Goal: Task Accomplishment & Management: Complete application form

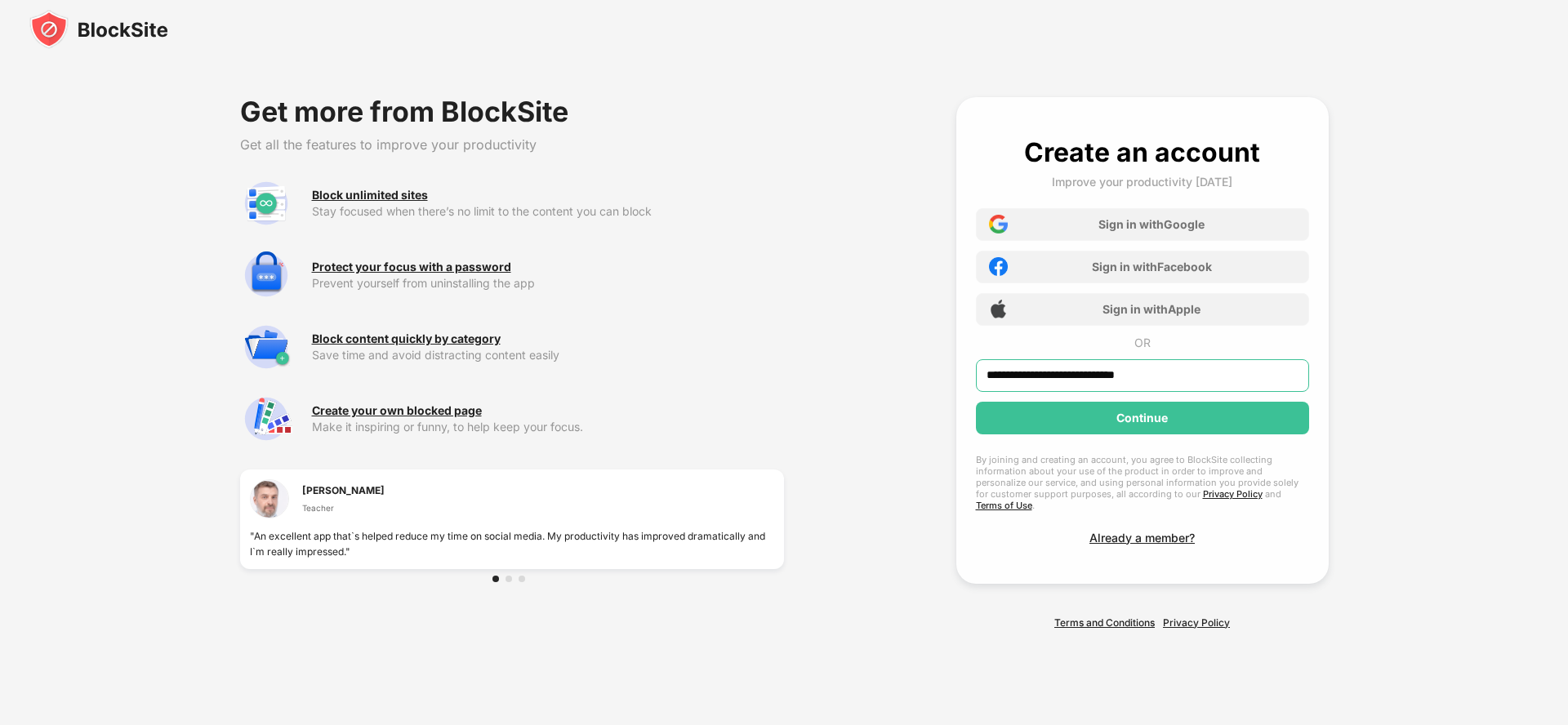
type input "**********"
click at [1142, 423] on div "Continue" at bounding box center [1142, 418] width 51 height 13
click at [1142, 424] on div "Continue" at bounding box center [1142, 418] width 51 height 13
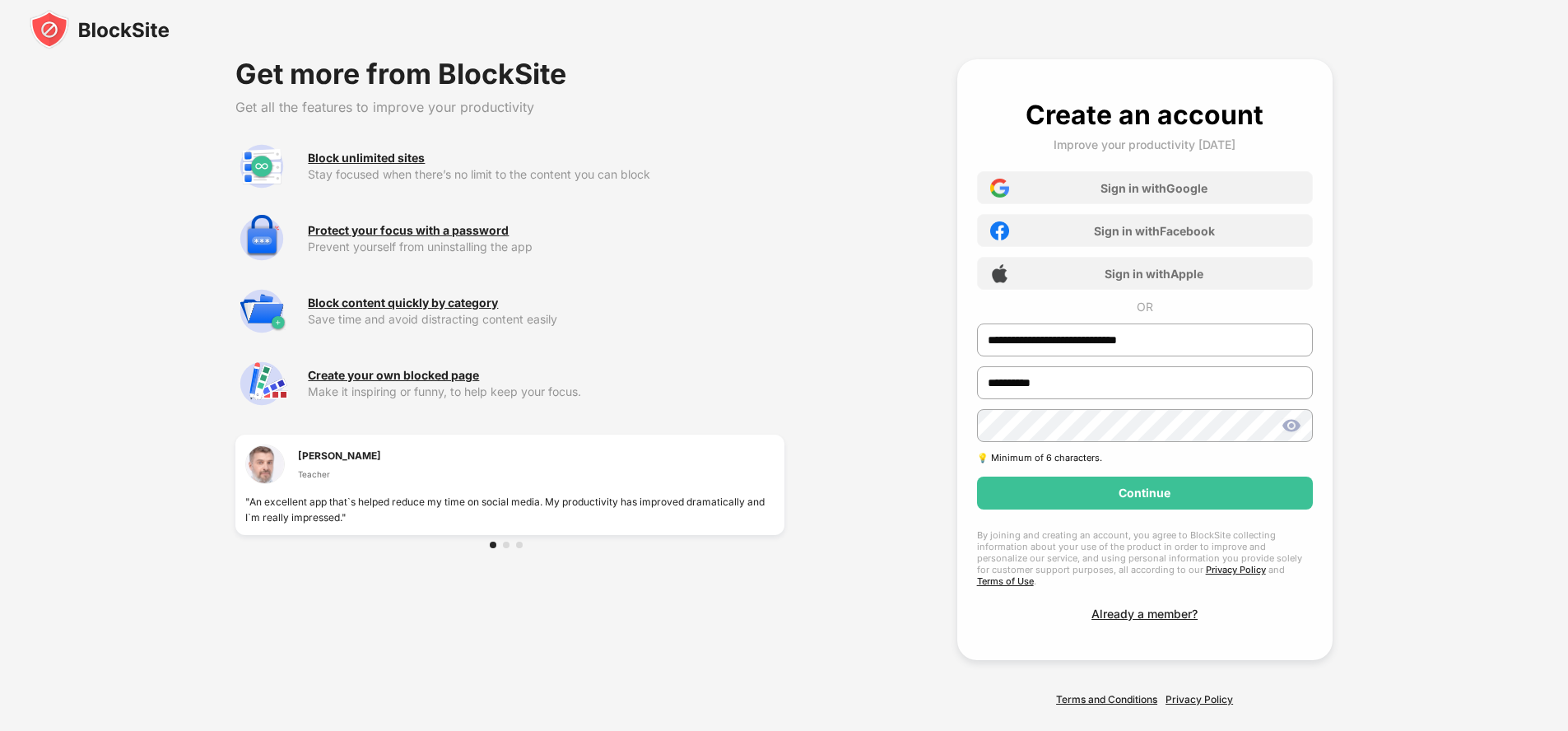
click at [1145, 493] on div "Continue" at bounding box center [1145, 493] width 52 height 13
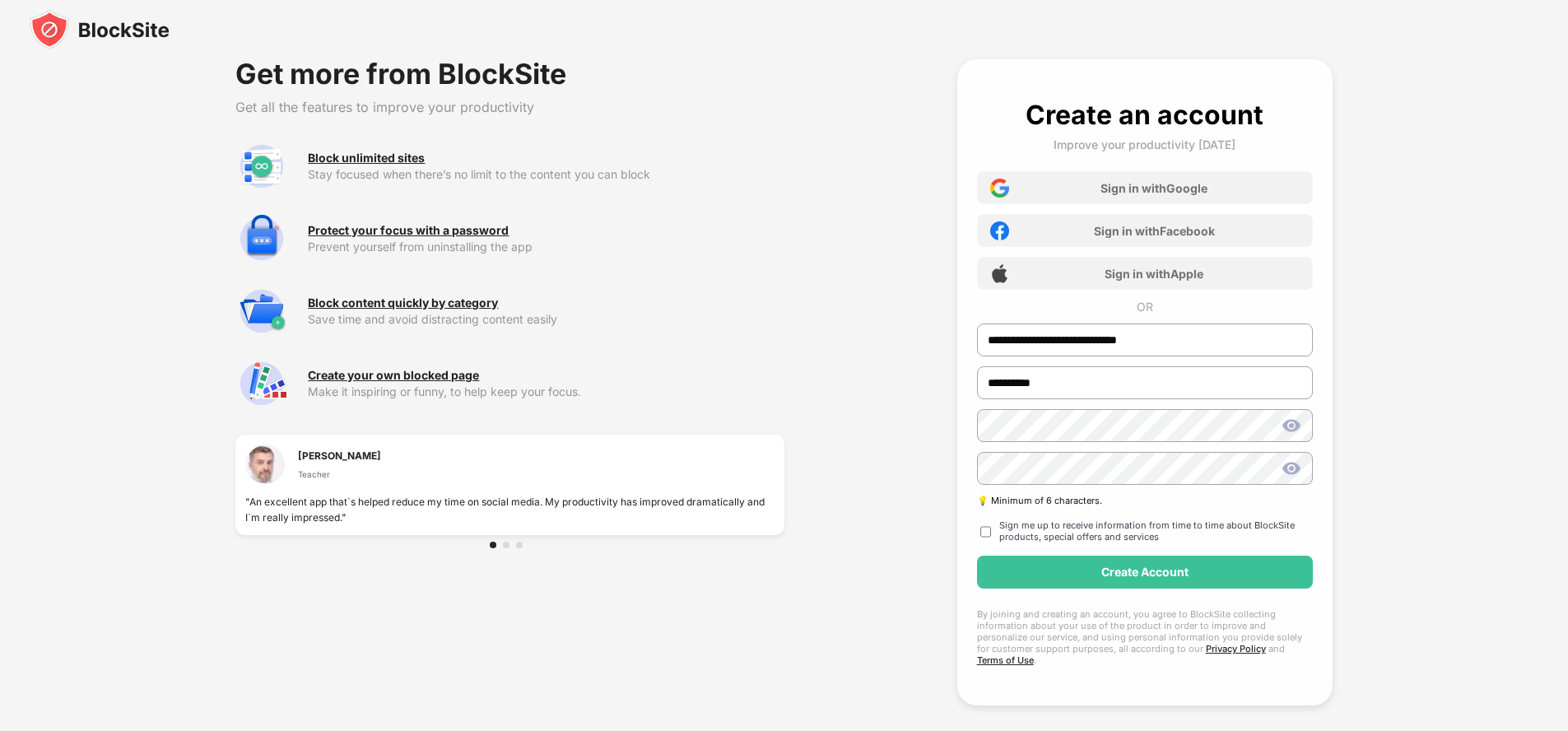
click at [1145, 572] on div "Create Account" at bounding box center [1145, 572] width 87 height 13
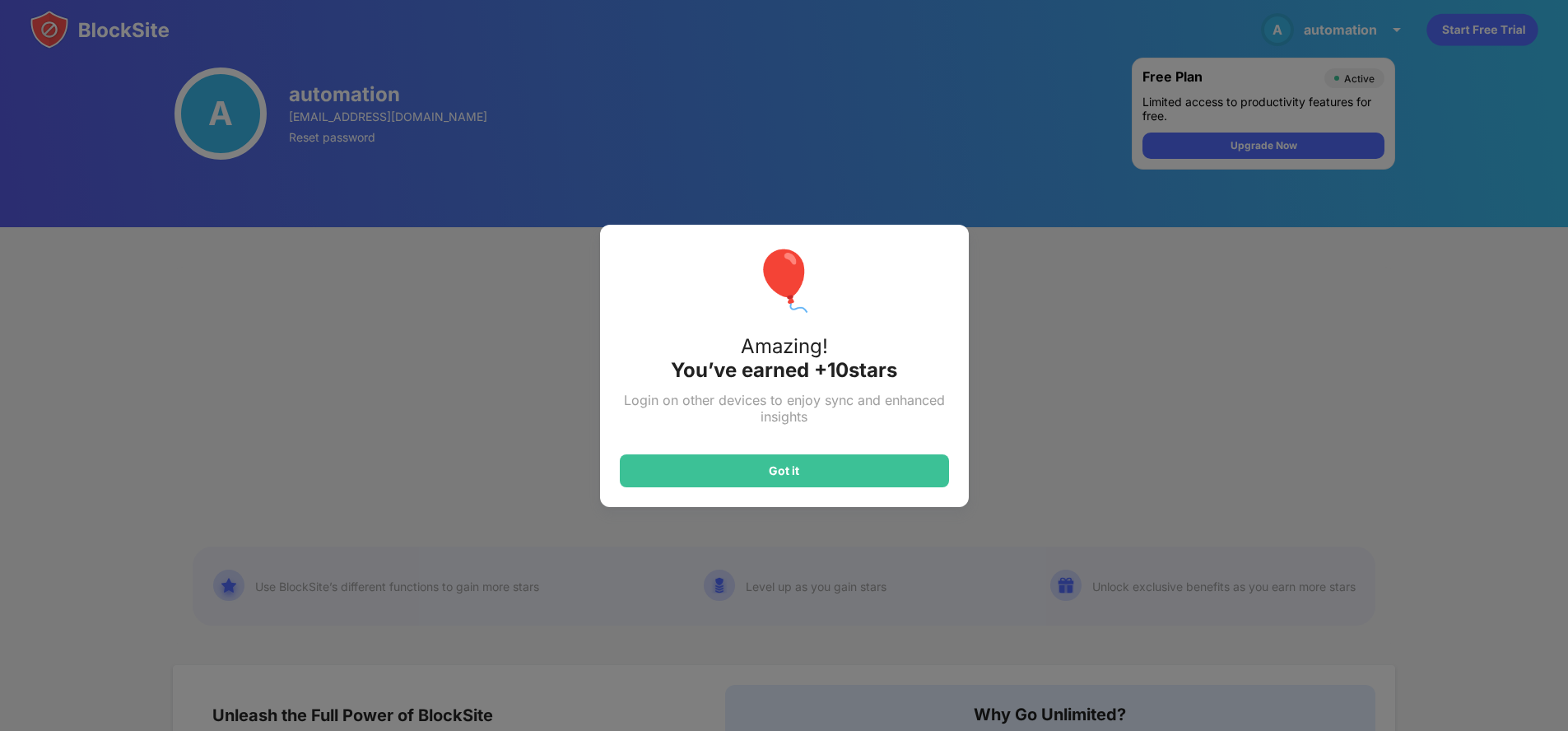
click at [790, 470] on div "Got it" at bounding box center [784, 471] width 30 height 13
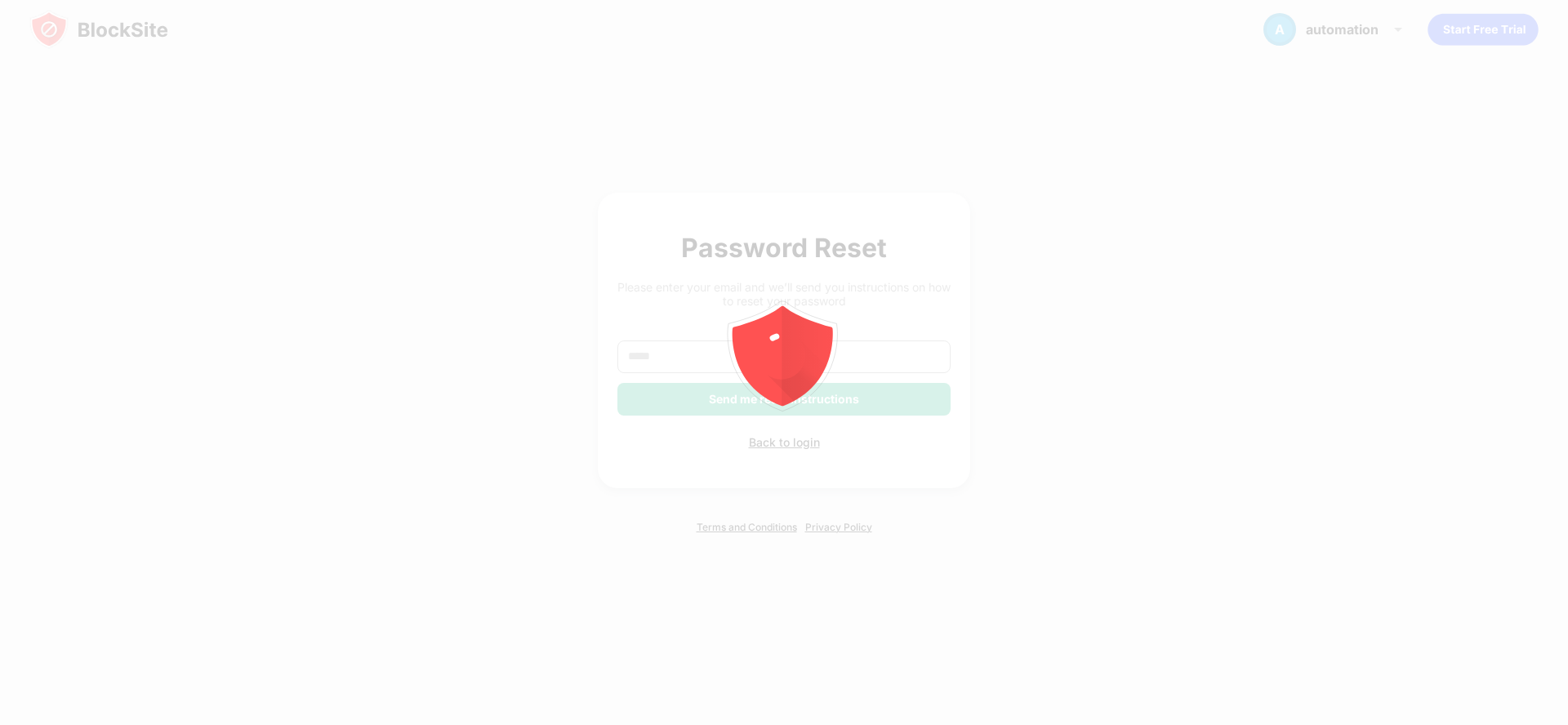
click at [784, 442] on div "Back to login" at bounding box center [784, 442] width 334 height 14
click at [746, 527] on link "Terms and Conditions" at bounding box center [747, 526] width 101 height 12
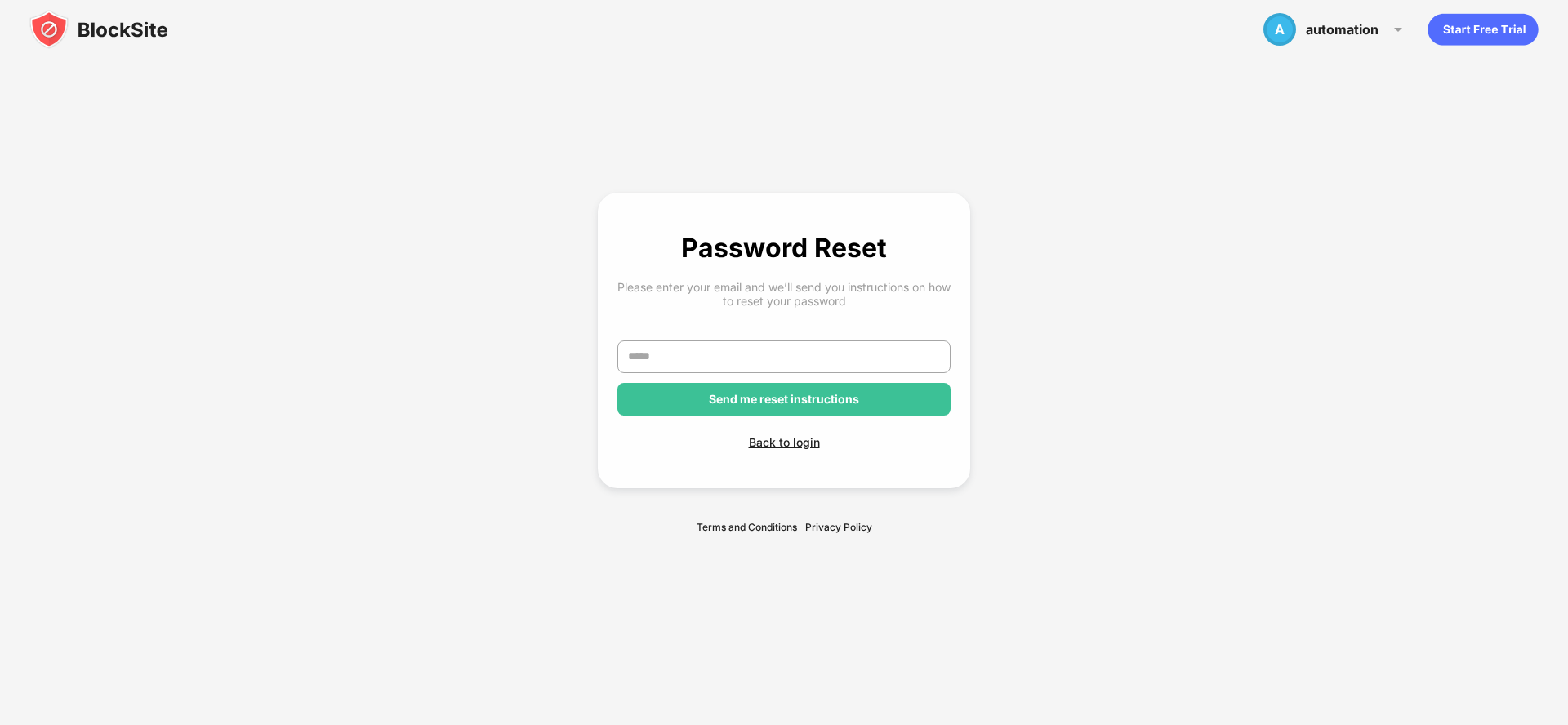
click at [839, 527] on link "Privacy Policy" at bounding box center [839, 526] width 67 height 12
